Goal: Task Accomplishment & Management: Manage account settings

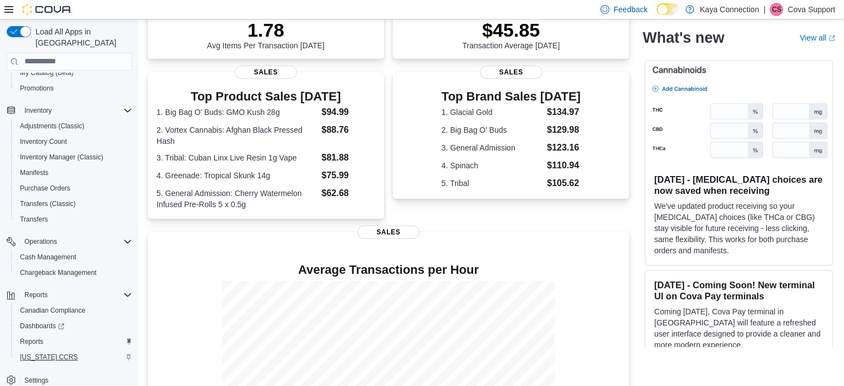
scroll to position [259, 0]
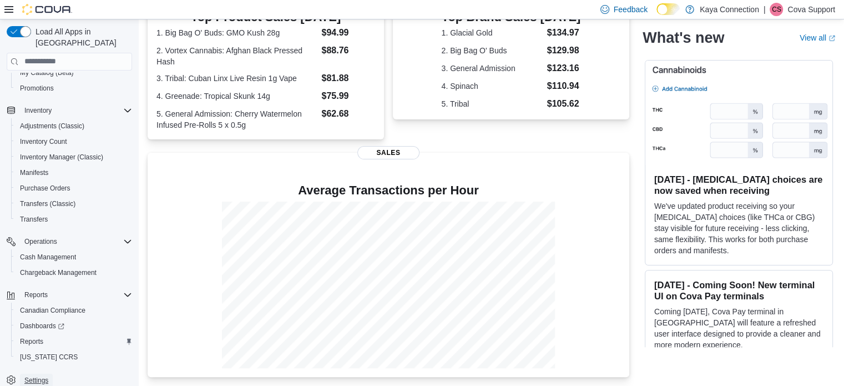
click at [47, 376] on span "Settings" at bounding box center [36, 380] width 24 height 9
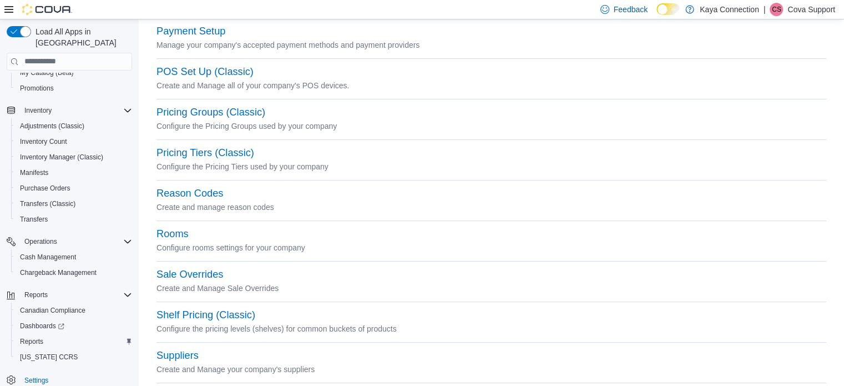
scroll to position [558, 0]
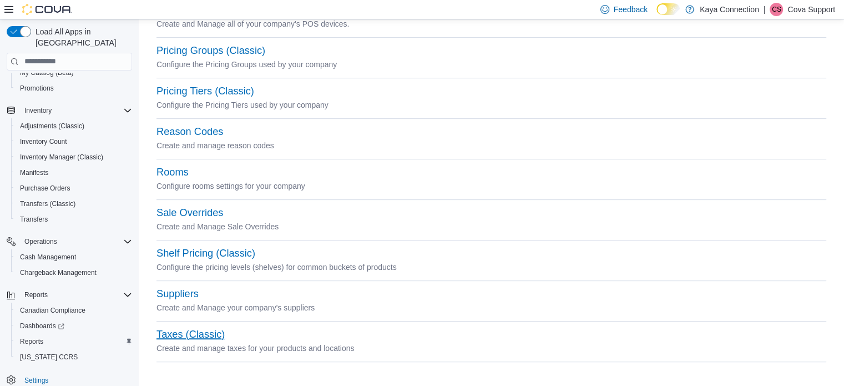
click at [193, 329] on button "Taxes (Classic)" at bounding box center [191, 335] width 68 height 12
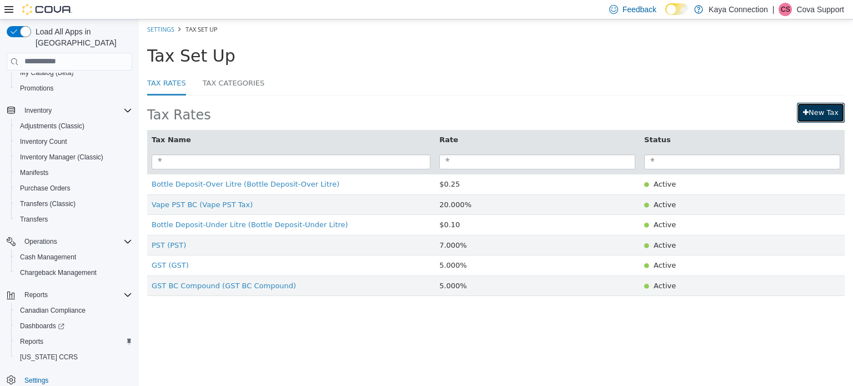
click at [829, 112] on link "New Tax" at bounding box center [820, 112] width 48 height 20
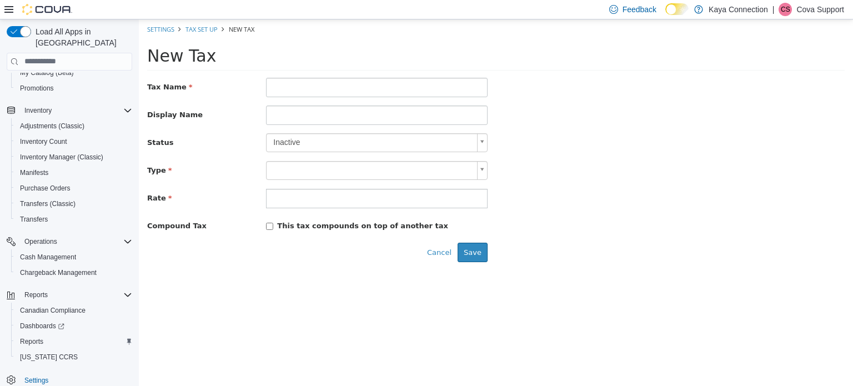
click at [448, 170] on body "× Settings Tax Set Up New Tax New Tax Tax Name Display Name Status Inactive * T…" at bounding box center [496, 144] width 714 height 251
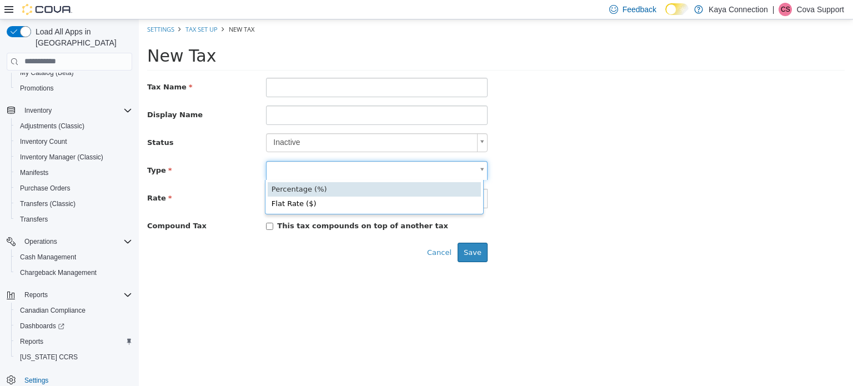
scroll to position [0, 3]
click at [653, 120] on body "× Settings Tax Set Up New Tax New Tax Tax Name Display Name Status Inactive * T…" at bounding box center [496, 144] width 714 height 251
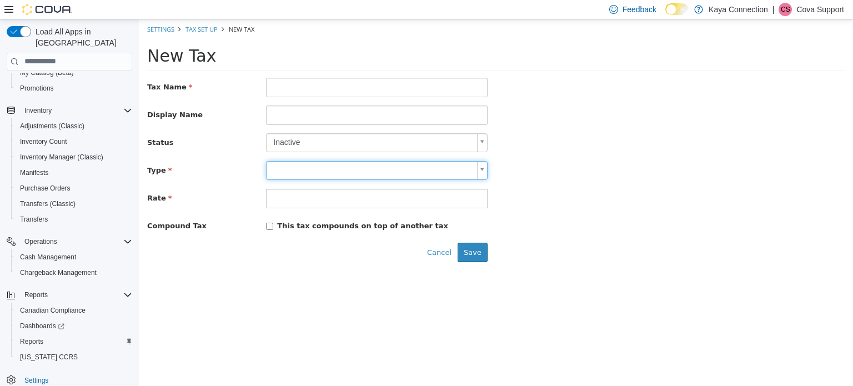
click at [327, 169] on body "× Settings Tax Set Up New Tax New Tax Tax Name Display Name Status Inactive * T…" at bounding box center [496, 144] width 714 height 251
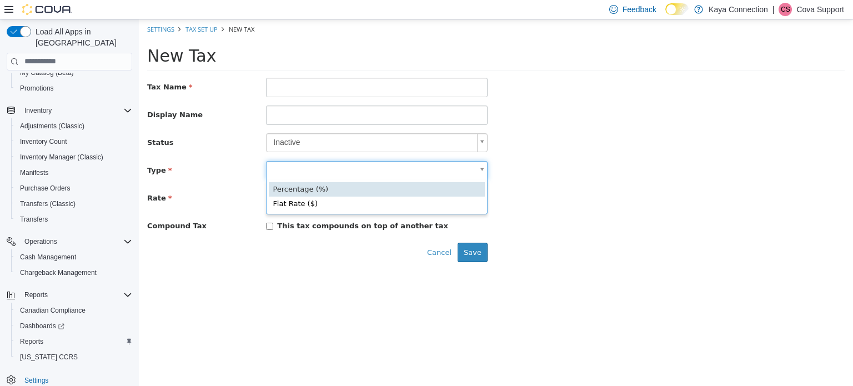
click at [648, 157] on body "× Settings Tax Set Up New Tax New Tax Tax Name Display Name Status Inactive * T…" at bounding box center [496, 144] width 714 height 251
